Goal: Find specific page/section

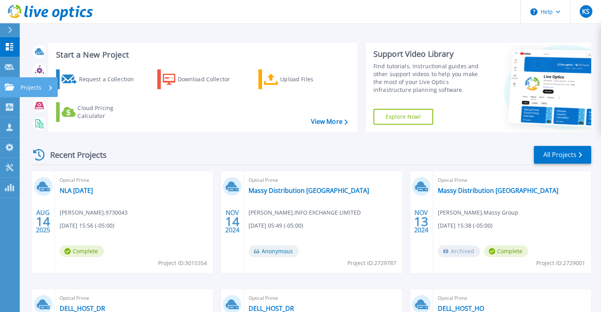
click at [27, 88] on p "Projects" at bounding box center [31, 87] width 21 height 21
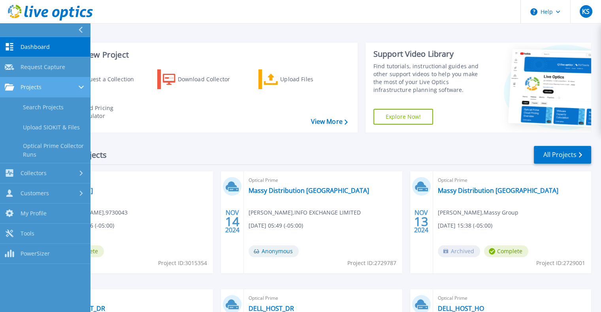
click at [42, 89] on div "Projects" at bounding box center [45, 87] width 81 height 7
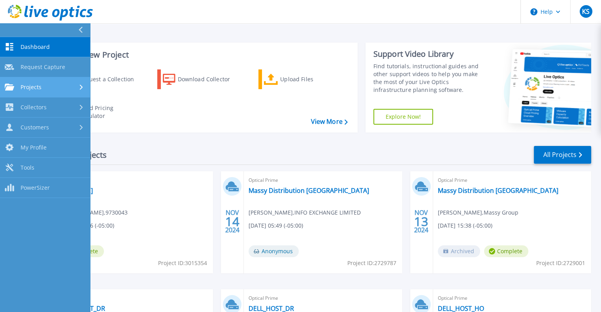
click at [42, 89] on div "Projects" at bounding box center [45, 87] width 81 height 7
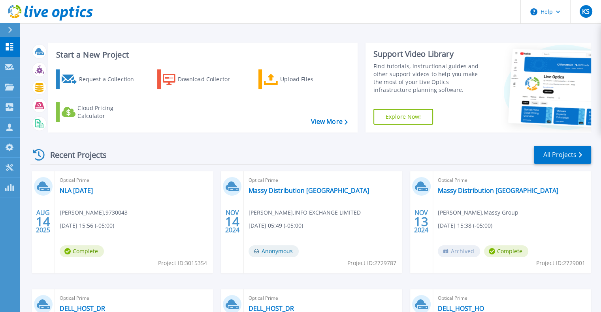
click at [175, 166] on div "Recent Projects All Projects AUG 14 2025 Optical Prime NLA August 2025 Carson F…" at bounding box center [310, 276] width 560 height 275
click at [50, 108] on div "Collectors" at bounding box center [40, 108] width 38 height 21
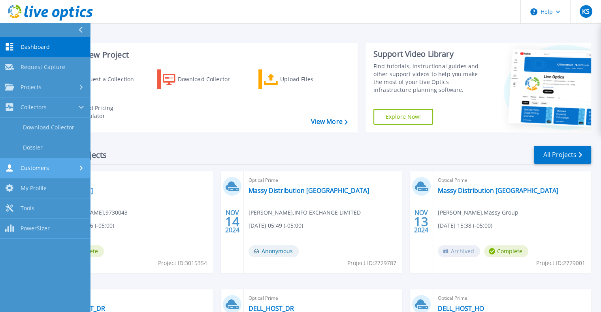
click at [46, 166] on span "Customers" at bounding box center [35, 168] width 28 height 7
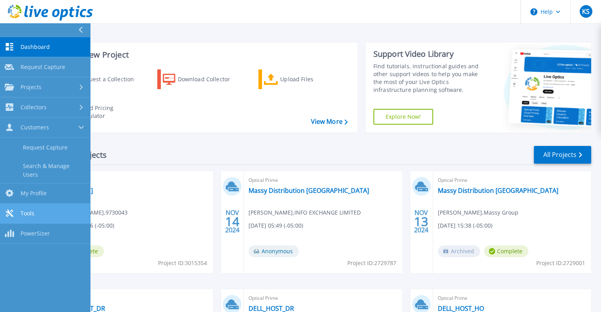
click at [23, 204] on link "Tools Tools" at bounding box center [45, 214] width 90 height 20
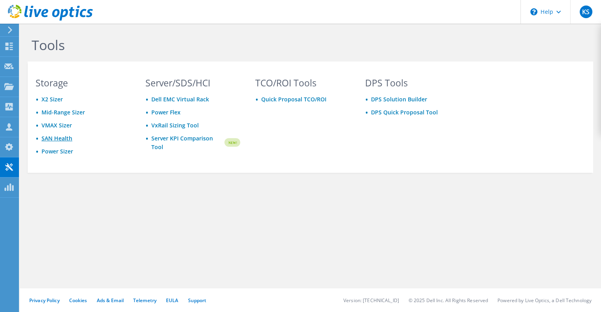
click at [58, 139] on link "SAN Health" at bounding box center [56, 139] width 31 height 8
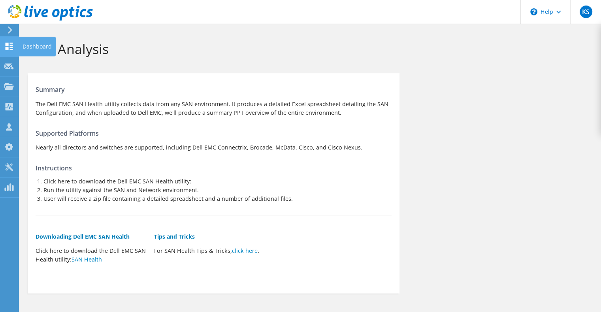
click at [11, 48] on icon at bounding box center [8, 47] width 9 height 8
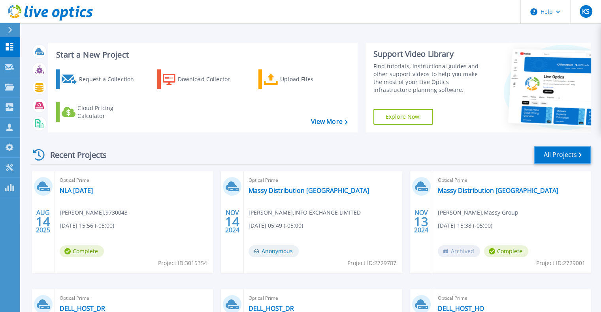
click at [551, 154] on link "All Projects" at bounding box center [561, 155] width 57 height 18
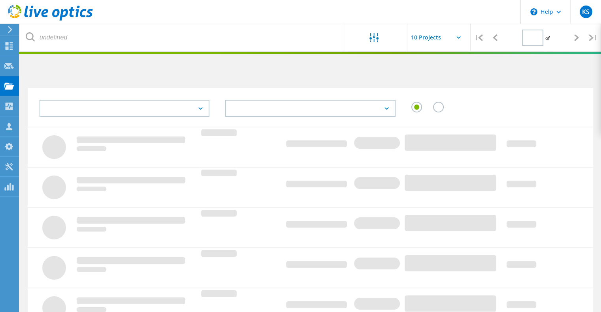
type input "1"
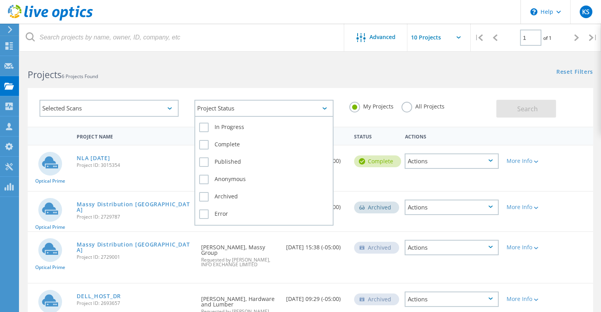
click at [317, 108] on div "Project Status" at bounding box center [263, 108] width 139 height 17
click at [203, 126] on label "In Progress" at bounding box center [264, 127] width 130 height 9
click at [0, 0] on input "In Progress" at bounding box center [0, 0] width 0 height 0
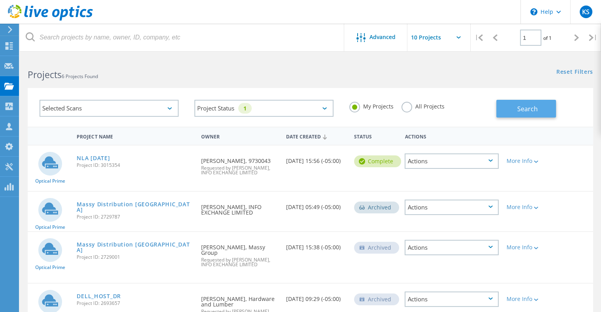
click at [521, 106] on span "Search" at bounding box center [527, 109] width 21 height 9
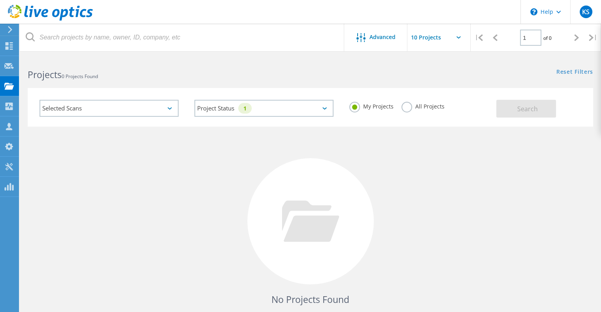
click at [167, 106] on div "Selected Scans" at bounding box center [108, 108] width 139 height 17
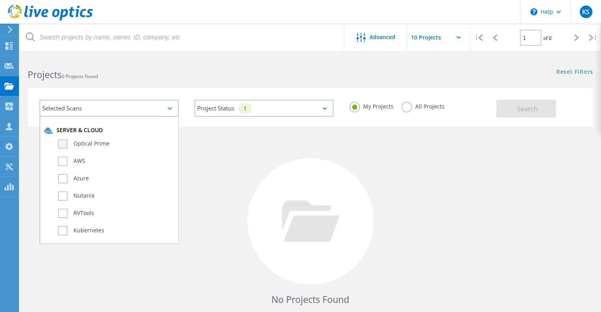
click at [66, 143] on label "Optical Prime" at bounding box center [116, 143] width 116 height 9
click at [0, 0] on input "Optical Prime" at bounding box center [0, 0] width 0 height 0
click at [501, 109] on button "Search" at bounding box center [526, 109] width 60 height 18
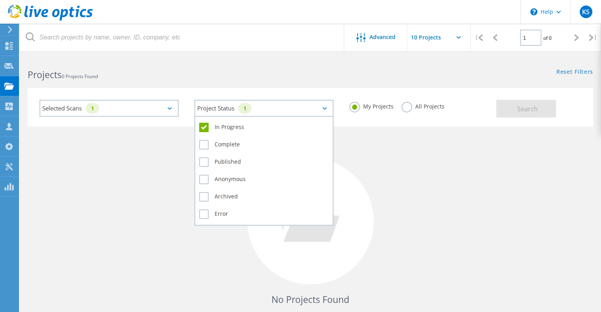
click at [324, 110] on div "Project Status 1" at bounding box center [263, 108] width 139 height 17
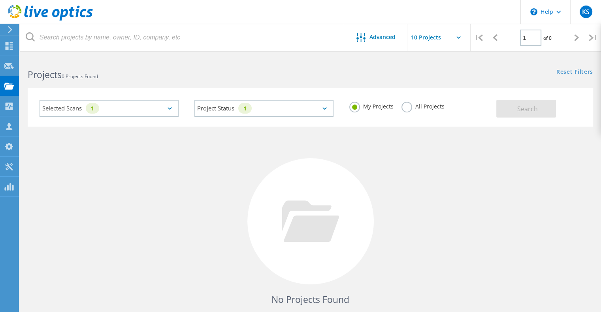
click at [454, 167] on div "No Projects Found Try refining your search." at bounding box center [310, 229] width 565 height 204
